Goal: Navigation & Orientation: Find specific page/section

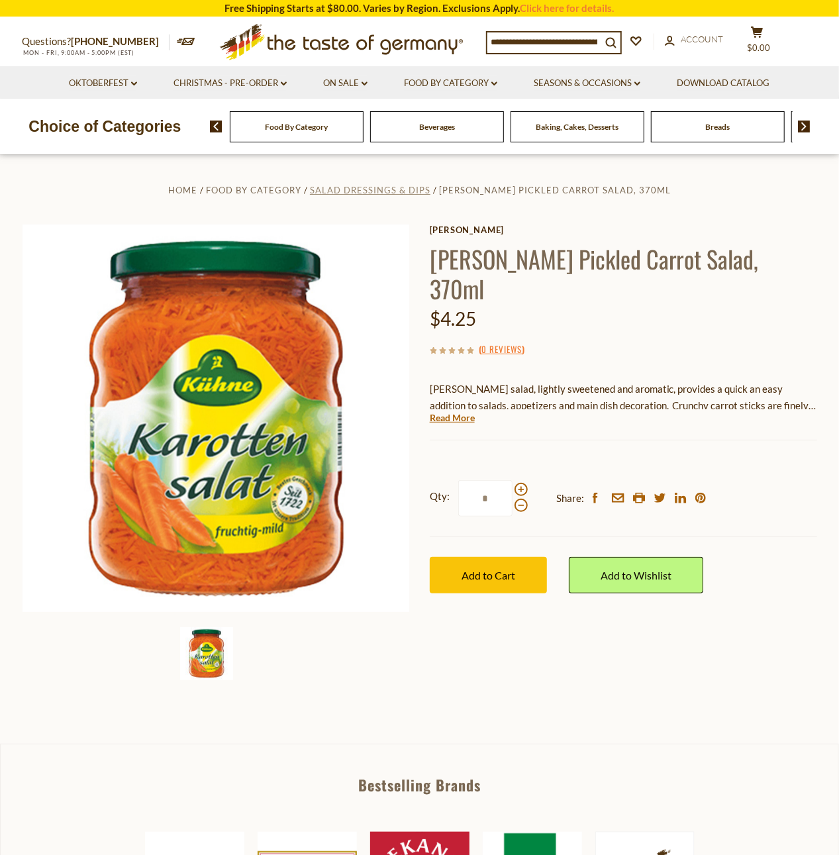
click at [371, 192] on span "Salad Dressings & Dips" at bounding box center [370, 190] width 120 height 11
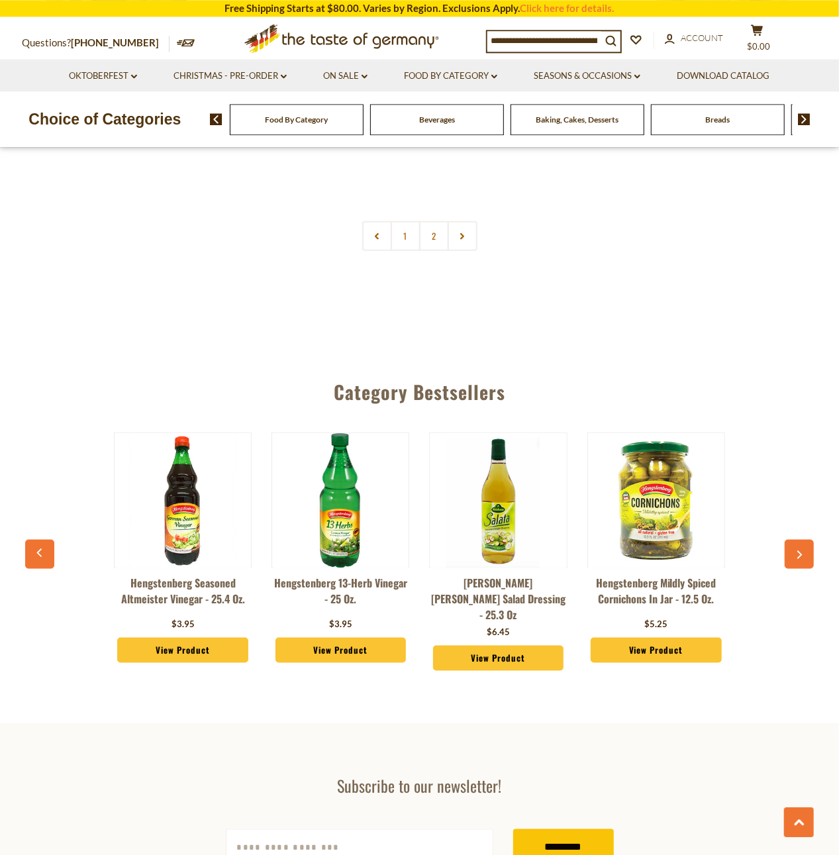
scroll to position [3029, 0]
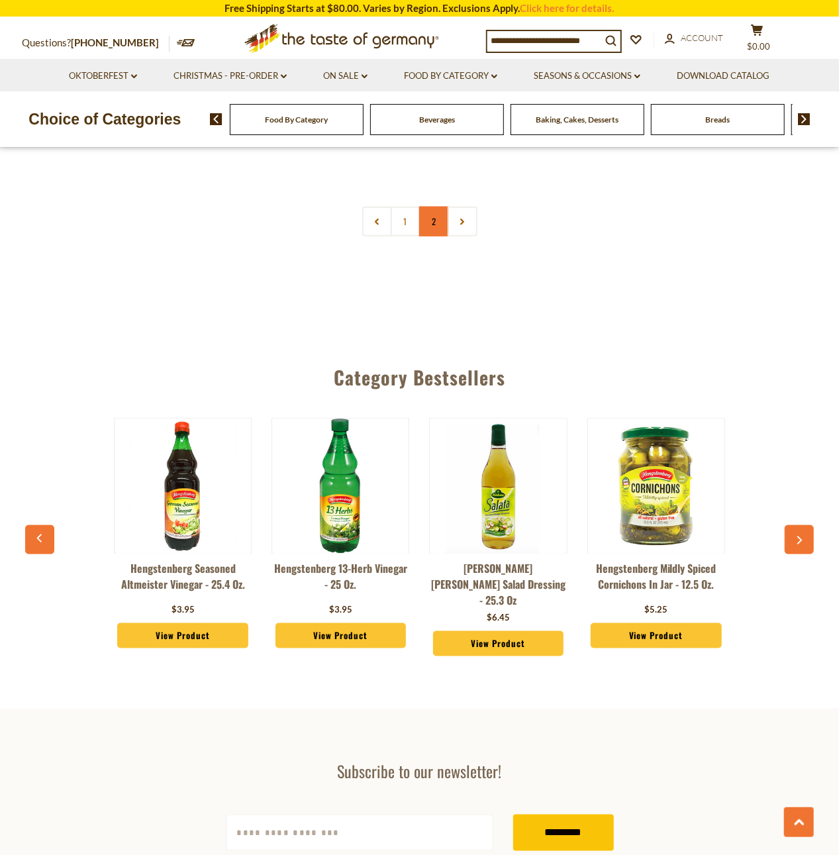
click at [438, 207] on link "2" at bounding box center [434, 222] width 30 height 30
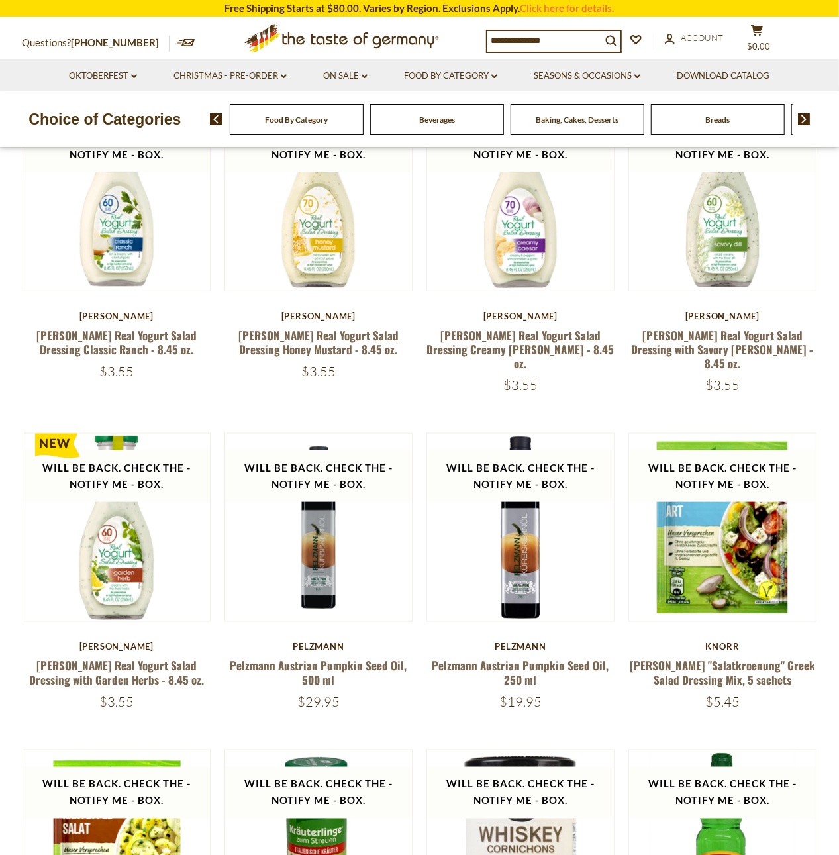
scroll to position [171, 0]
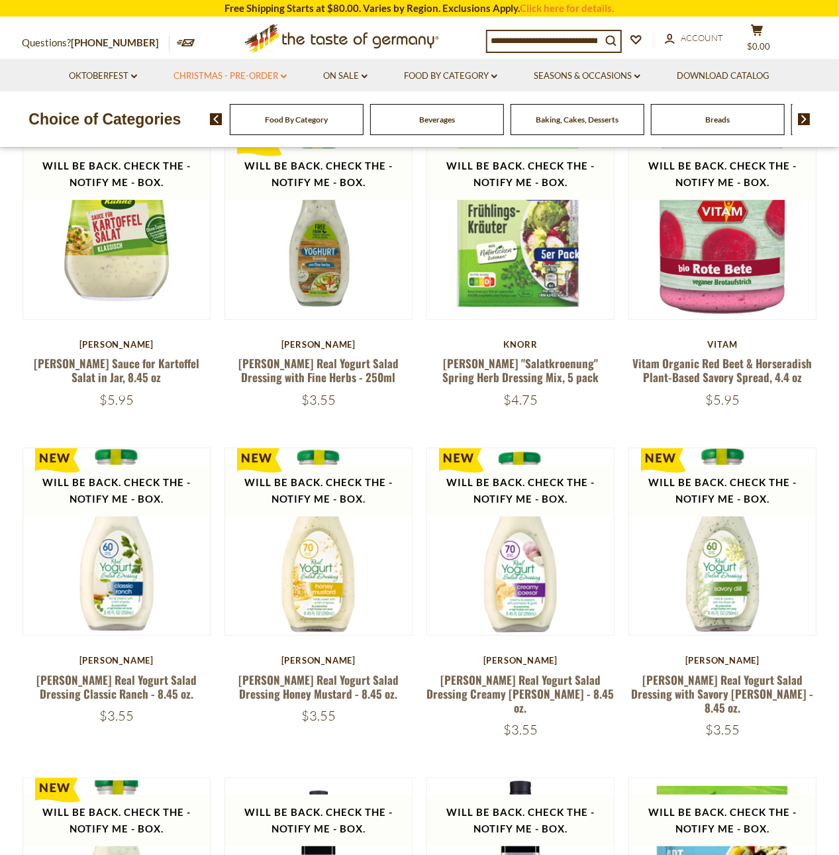
click at [282, 77] on icon at bounding box center [284, 76] width 6 height 4
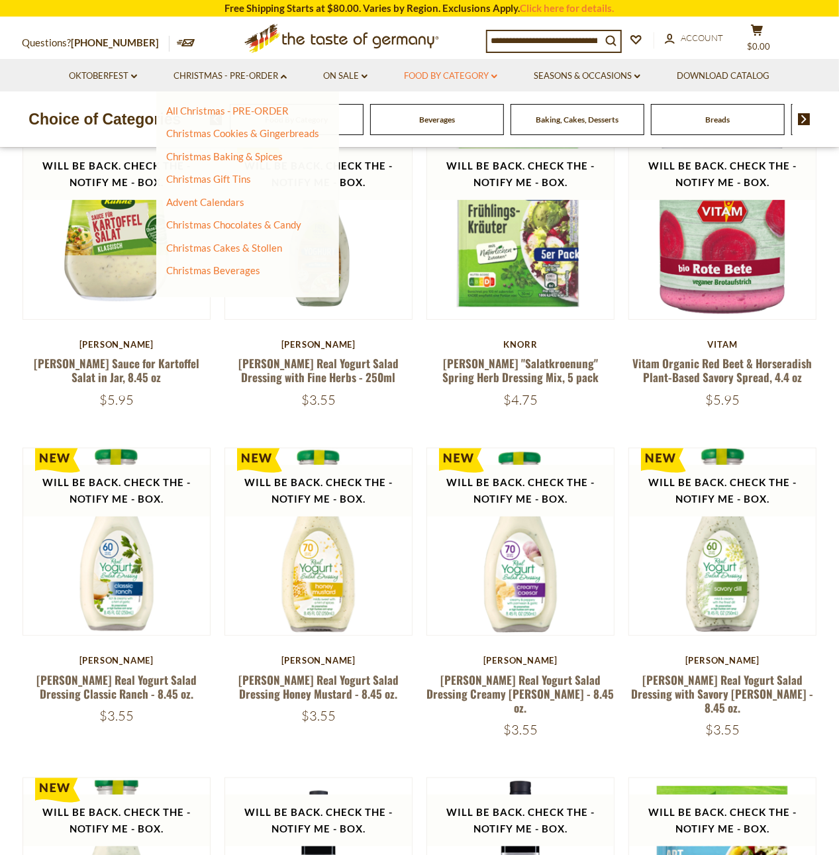
click at [483, 79] on link "Food By Category dropdown_arrow" at bounding box center [450, 76] width 93 height 15
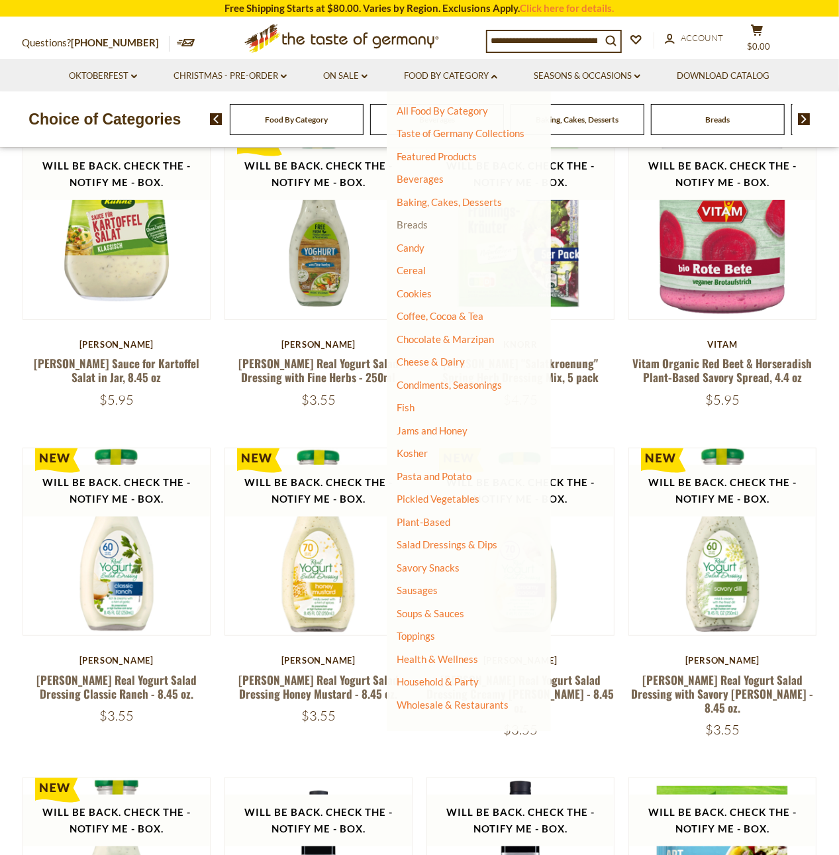
click at [418, 228] on link "Breads" at bounding box center [412, 224] width 31 height 12
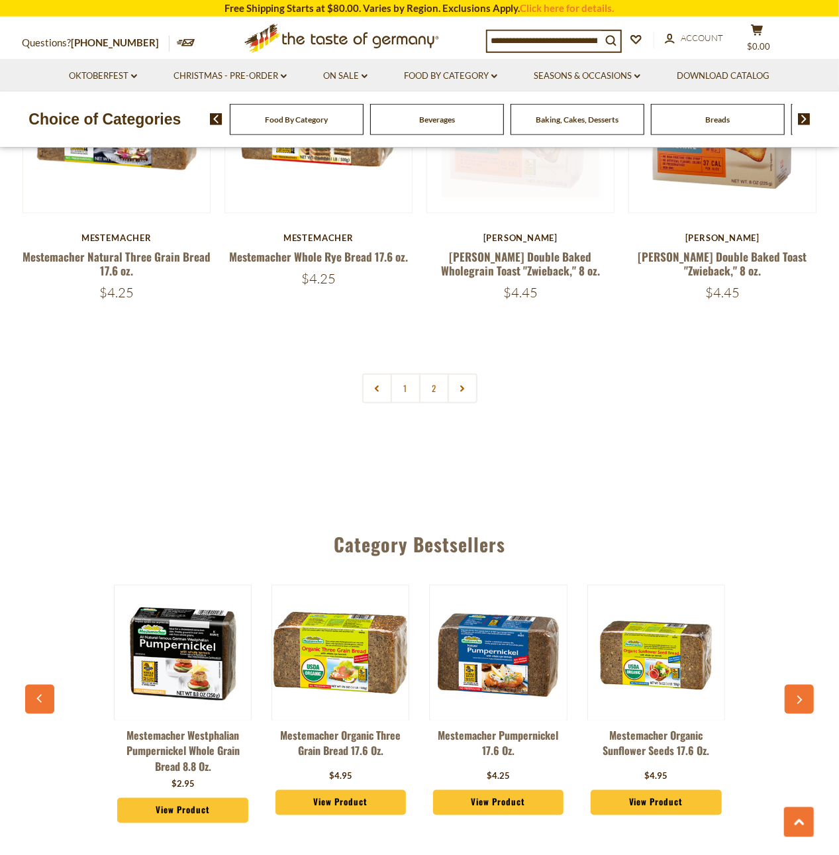
scroll to position [3167, 0]
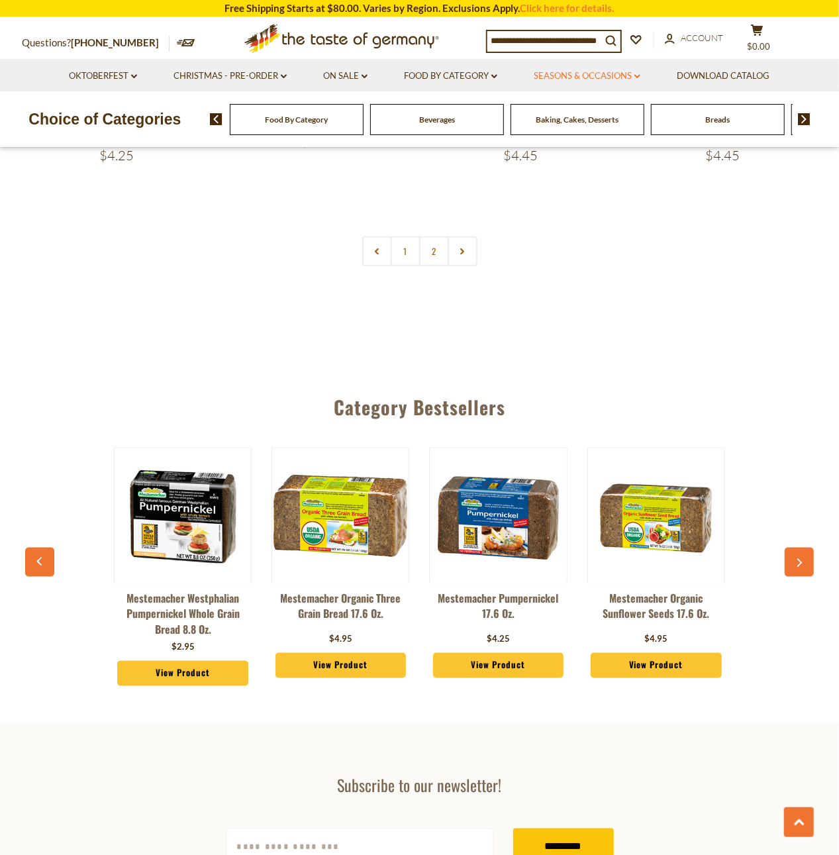
click at [640, 75] on icon "dropdown_arrow" at bounding box center [637, 76] width 6 height 5
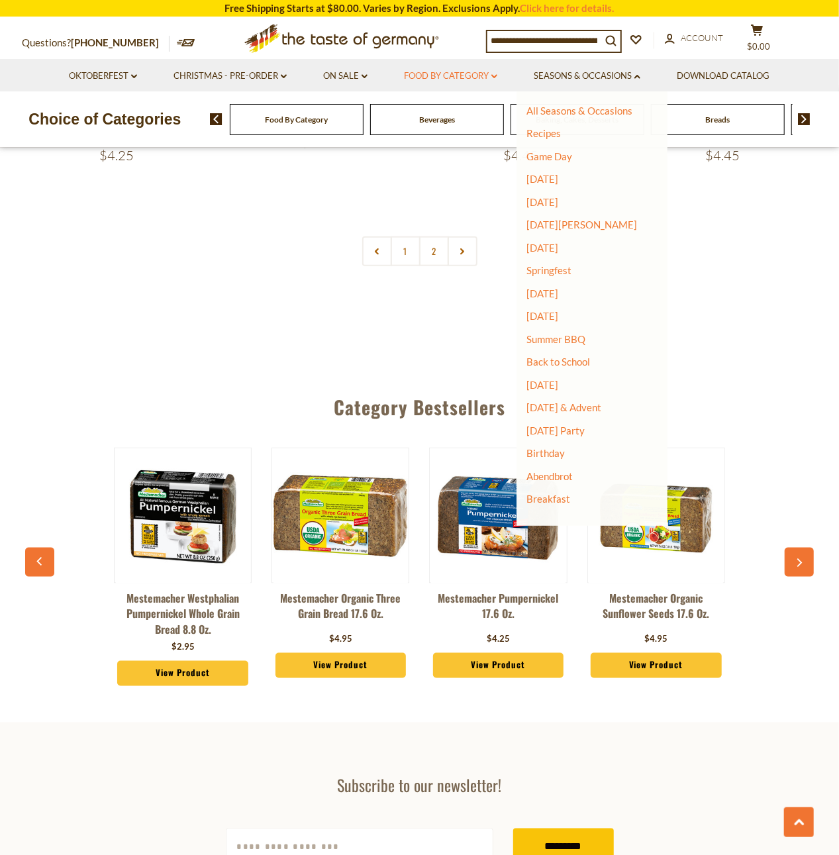
click at [495, 73] on link "Food By Category dropdown_arrow" at bounding box center [450, 76] width 93 height 15
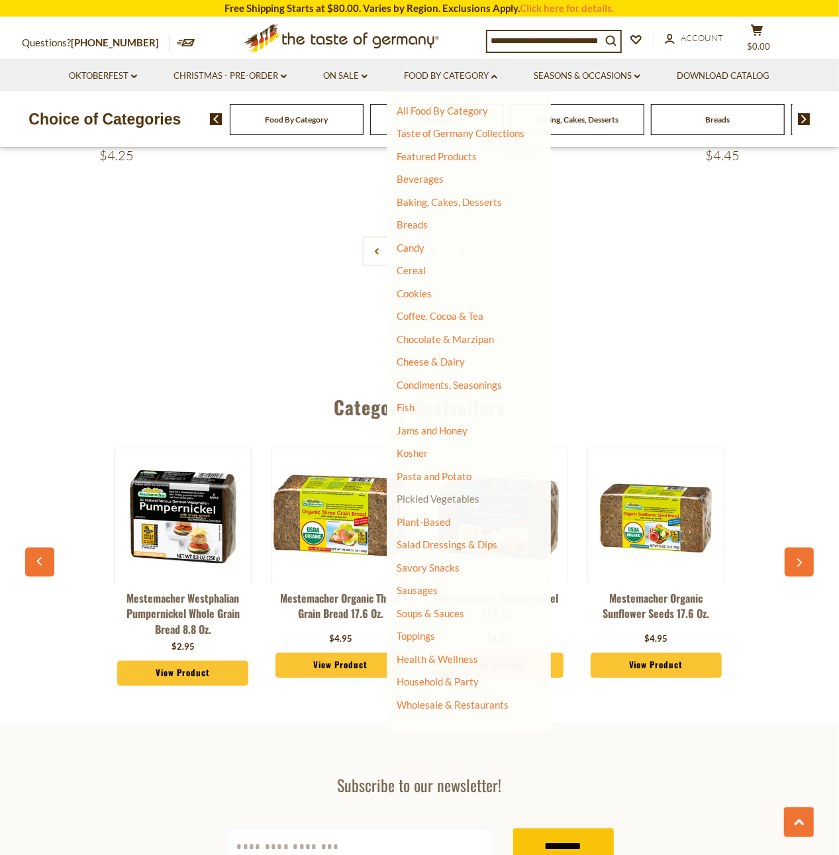
click at [450, 498] on link "Pickled Vegetables" at bounding box center [438, 499] width 83 height 12
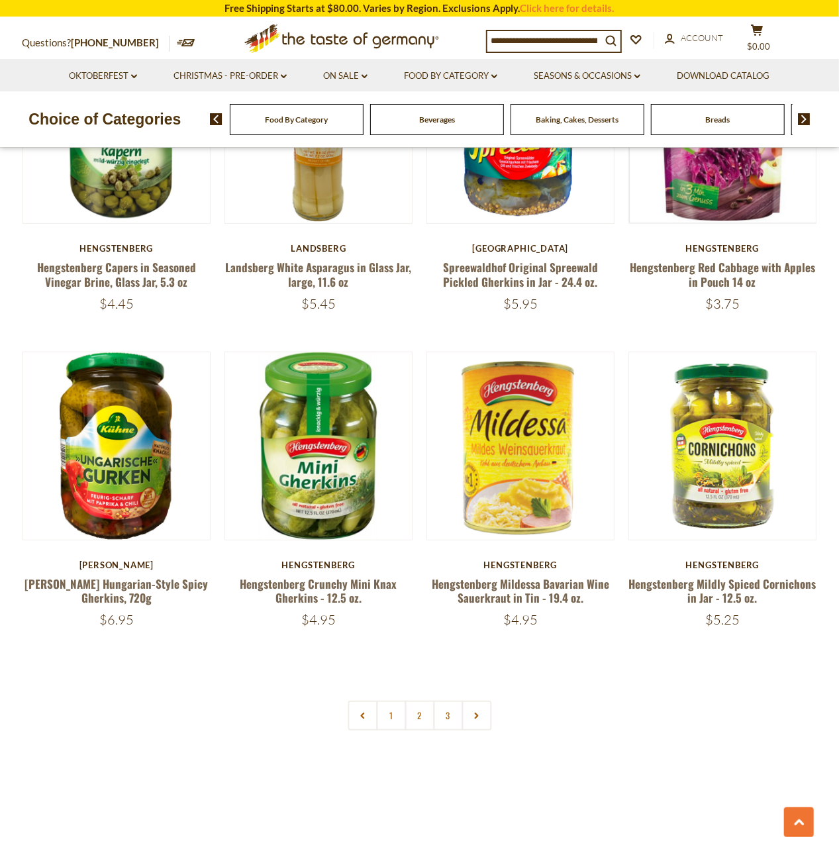
scroll to position [2754, 0]
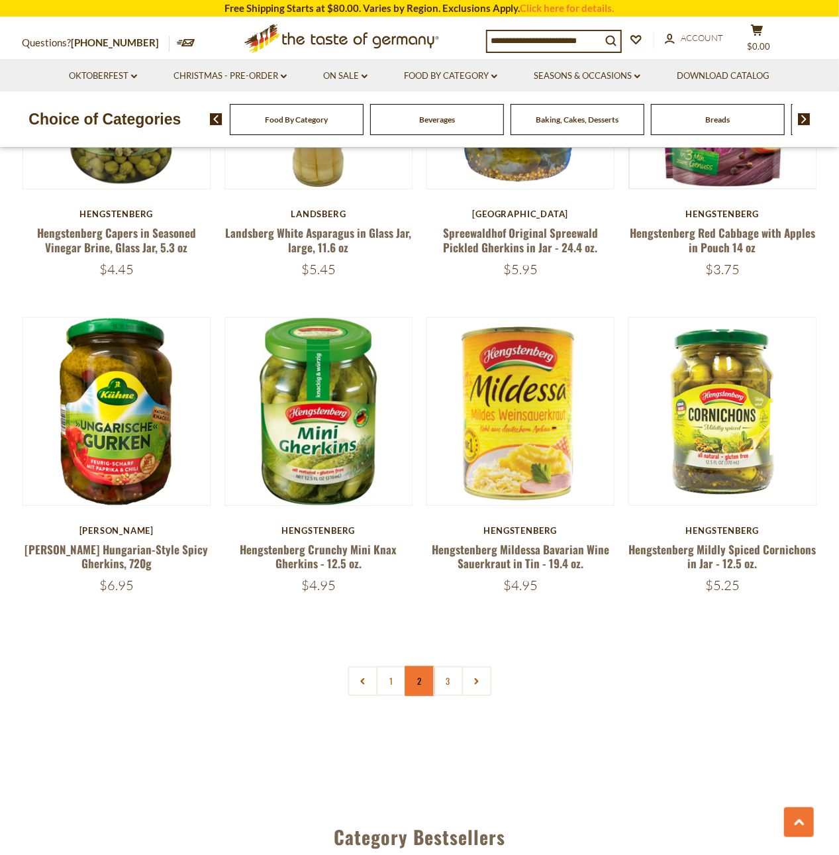
click at [419, 686] on link "2" at bounding box center [419, 681] width 30 height 30
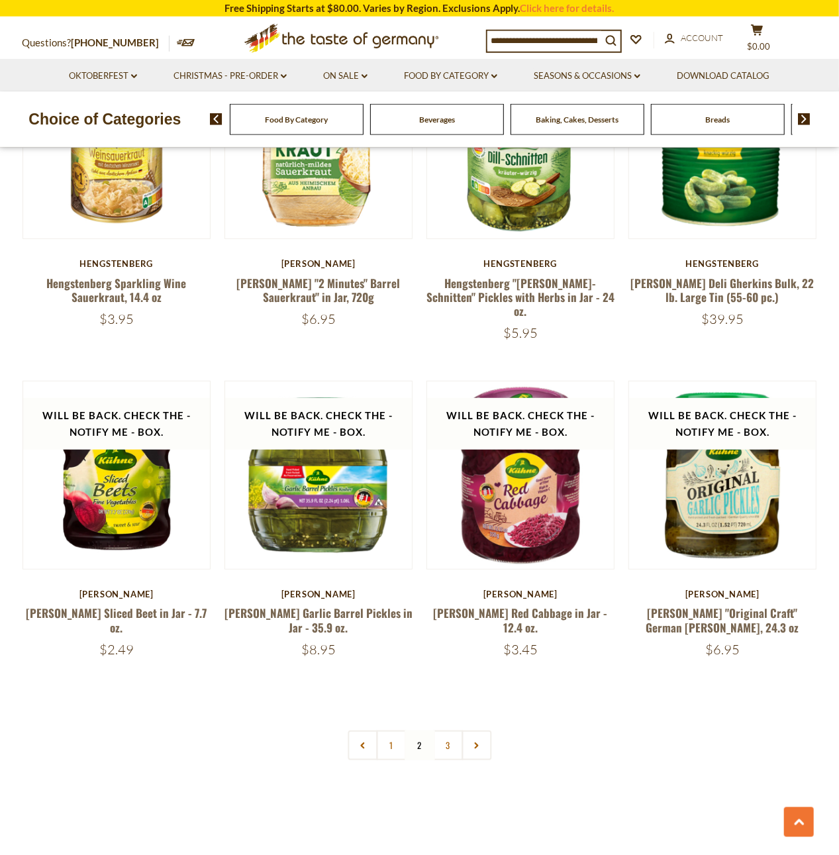
scroll to position [2790, 0]
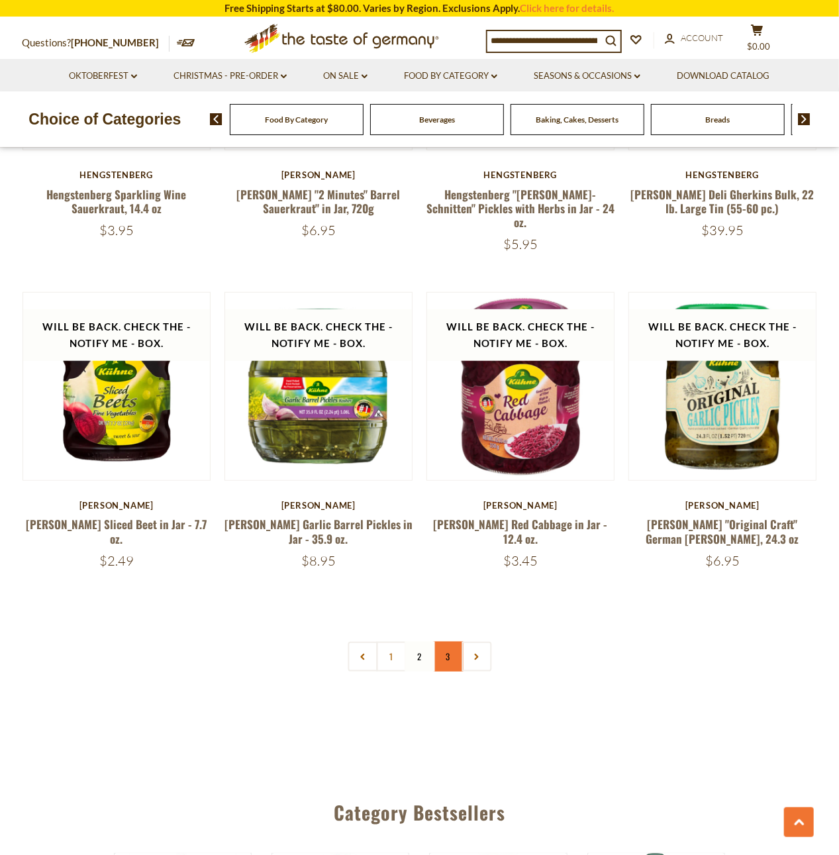
click at [444, 641] on link "3" at bounding box center [448, 656] width 30 height 30
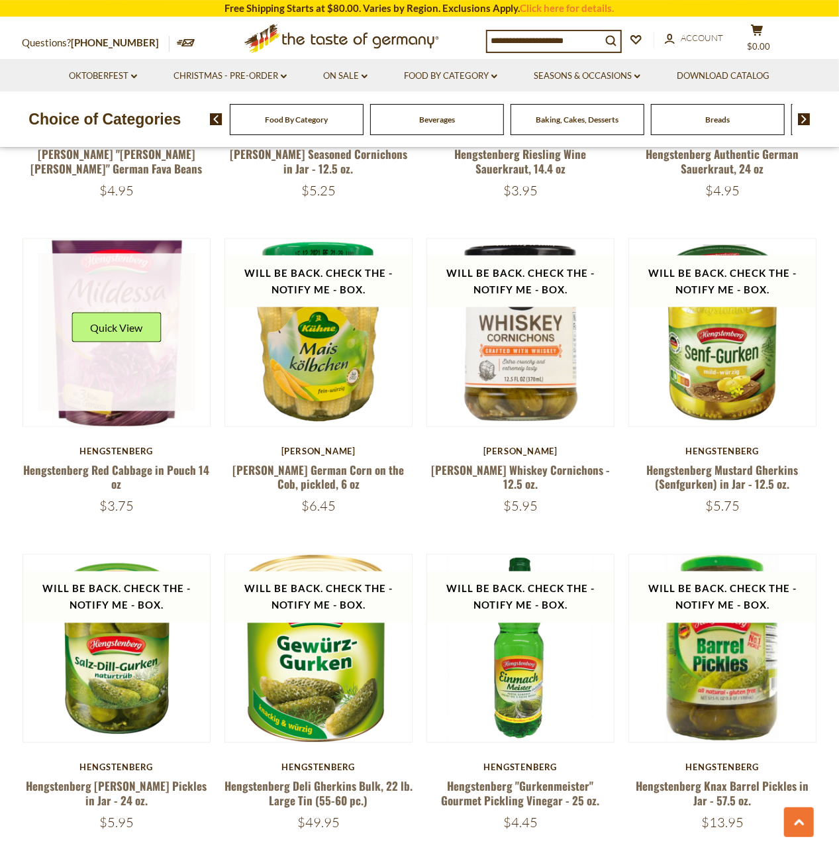
scroll to position [656, 0]
